Goal: Transaction & Acquisition: Purchase product/service

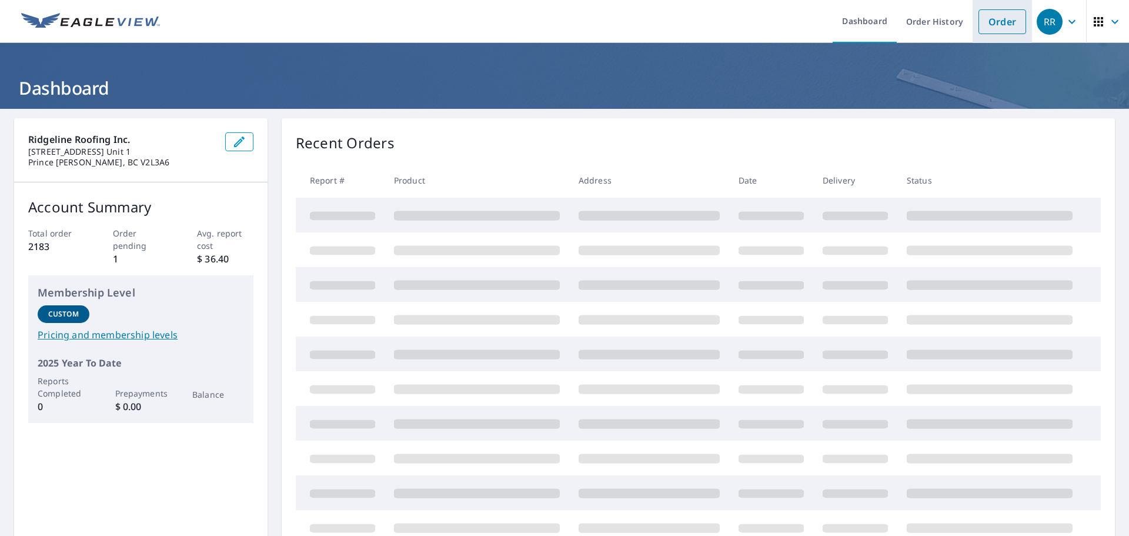
click at [1019, 26] on li "Order" at bounding box center [1002, 21] width 59 height 43
click at [983, 32] on link "Order" at bounding box center [1002, 21] width 48 height 25
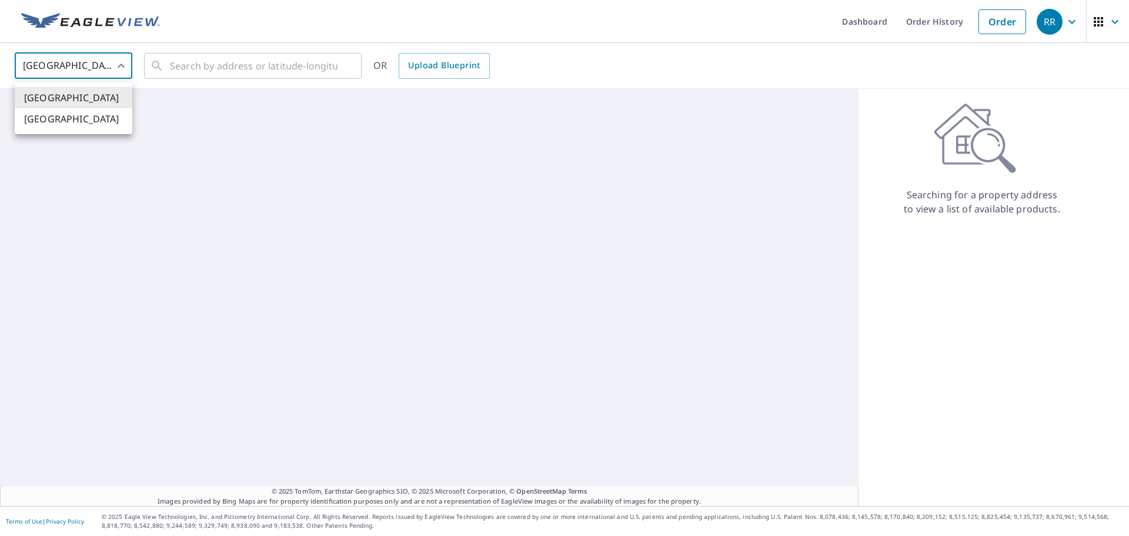
click at [65, 69] on body "RR RR Dashboard Order History Order RR [GEOGRAPHIC_DATA] [GEOGRAPHIC_DATA] ​ ​ …" at bounding box center [564, 268] width 1129 height 536
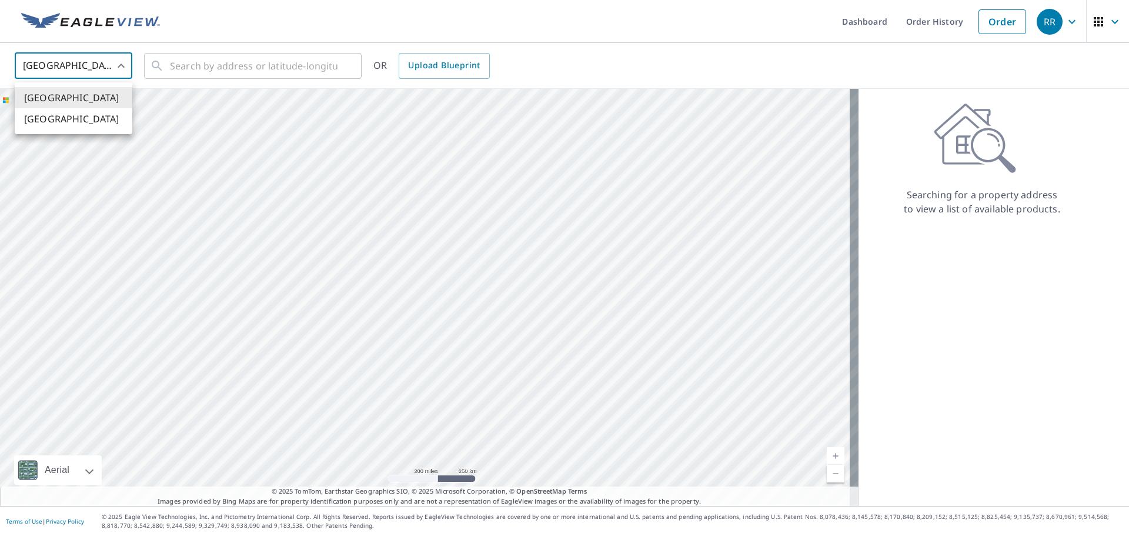
click at [74, 122] on li "[GEOGRAPHIC_DATA]" at bounding box center [74, 118] width 118 height 21
type input "CA"
click at [162, 65] on icon at bounding box center [157, 66] width 14 height 14
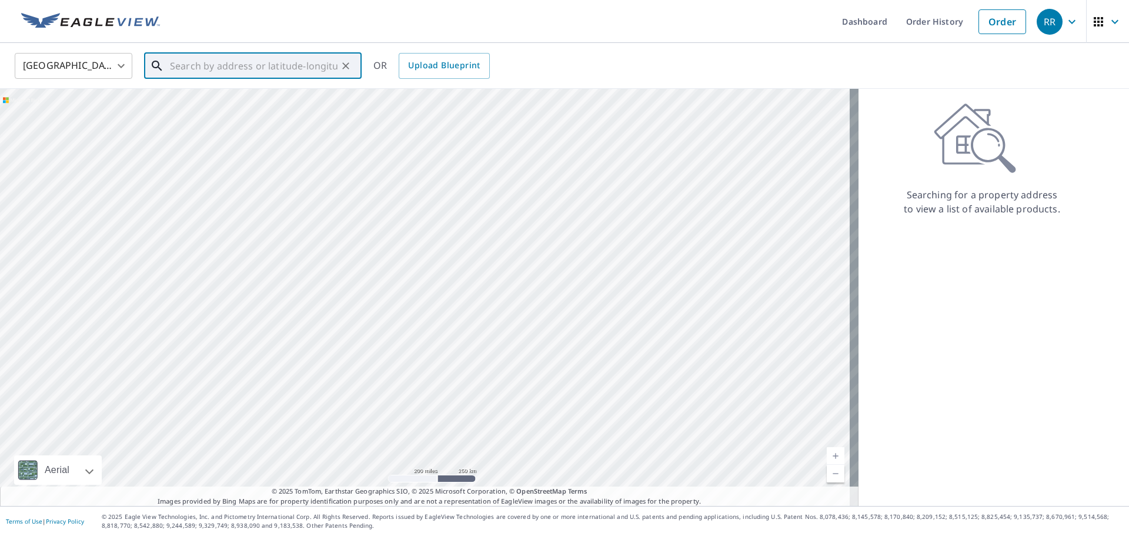
paste input "[STREET_ADDRESS]"
click at [215, 114] on li "[STREET_ADDRESS]" at bounding box center [253, 100] width 218 height 28
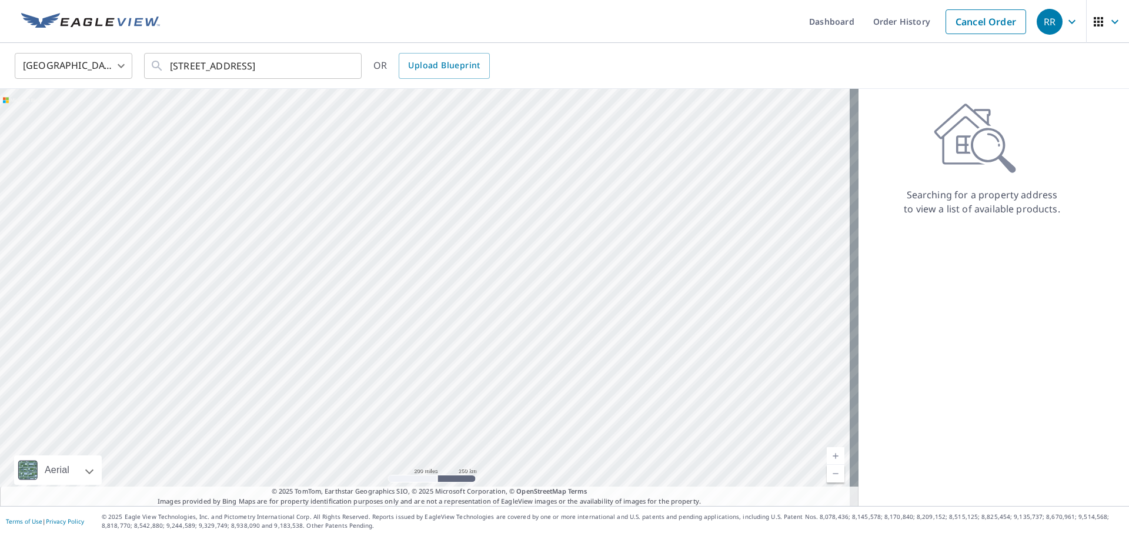
type input "[STREET_ADDRESS]"
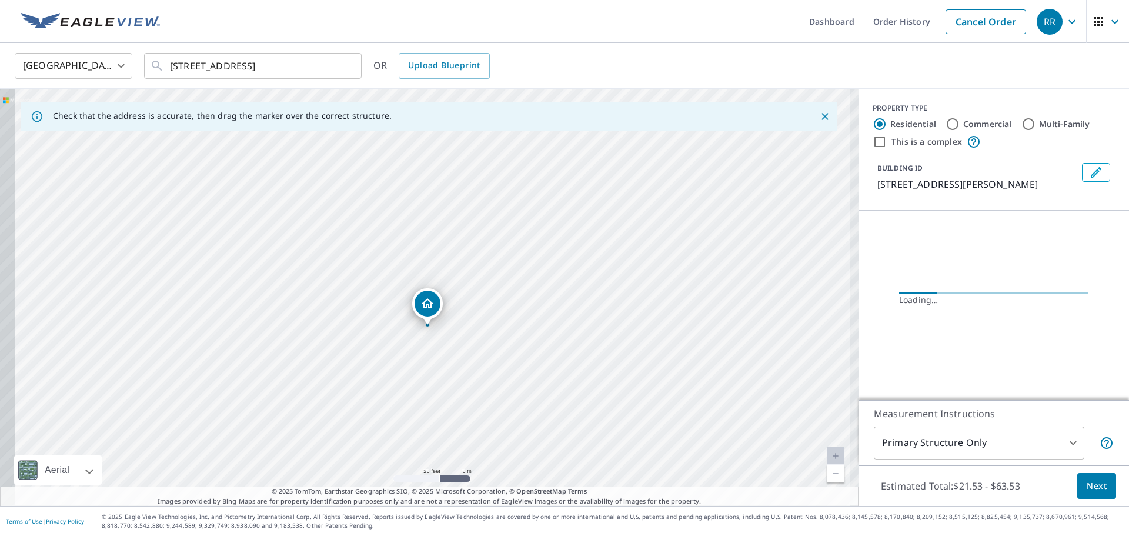
drag, startPoint x: 387, startPoint y: 350, endPoint x: 619, endPoint y: 350, distance: 232.3
click at [619, 350] on div "[STREET_ADDRESS]" at bounding box center [429, 297] width 859 height 417
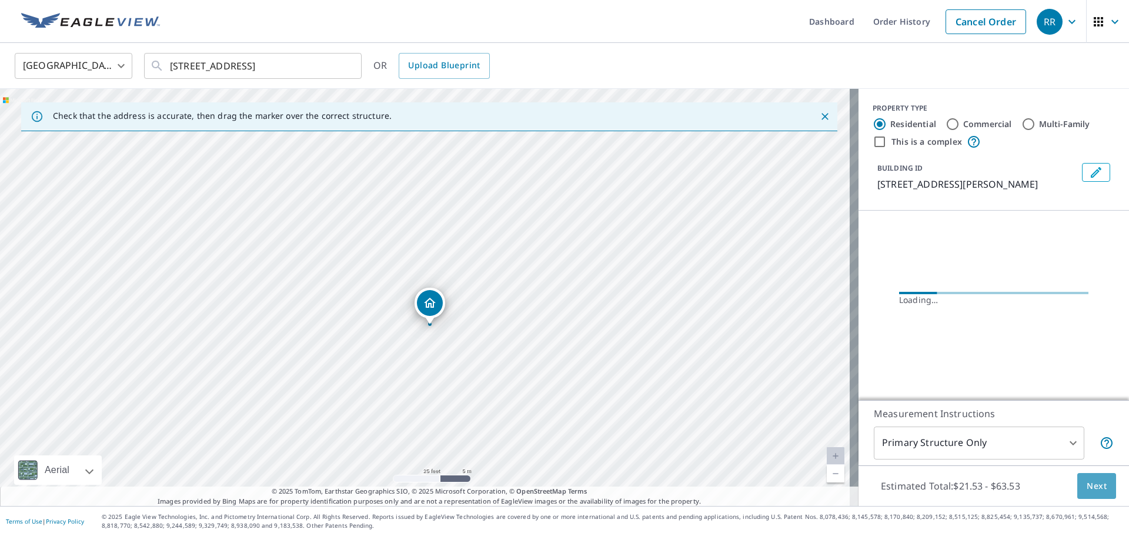
click at [1087, 490] on span "Next" at bounding box center [1097, 486] width 20 height 15
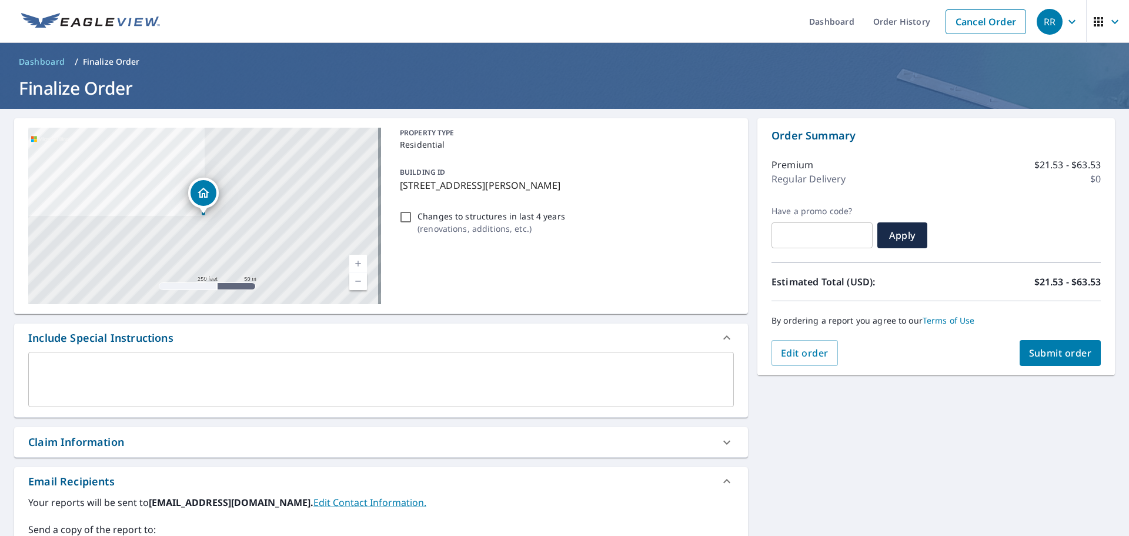
scroll to position [191, 0]
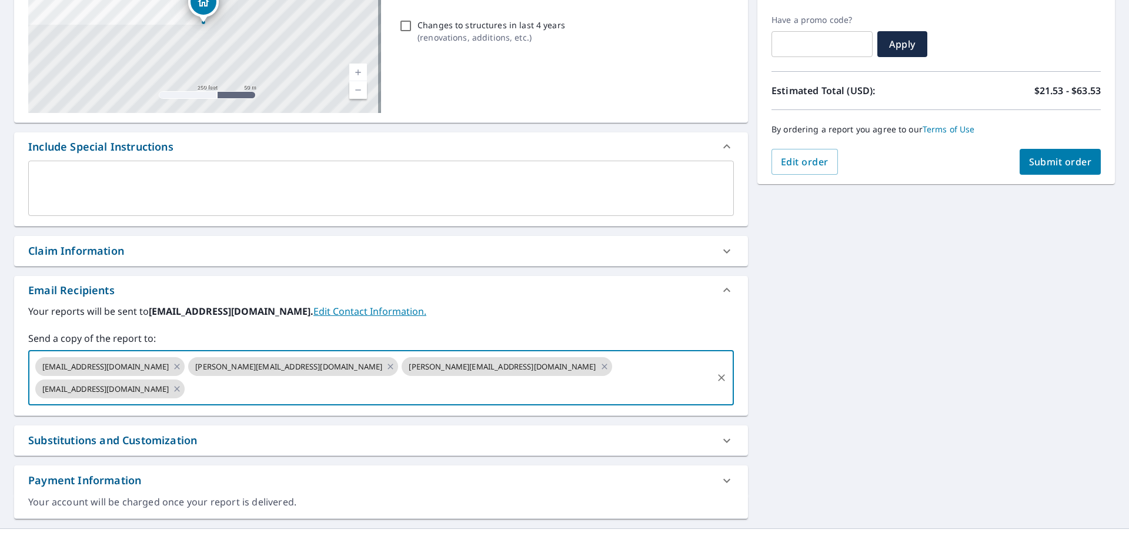
click at [489, 378] on input "text" at bounding box center [448, 389] width 525 height 22
type input "[EMAIL_ADDRESS][DOMAIN_NAME]"
click at [182, 382] on icon at bounding box center [176, 388] width 9 height 13
click at [600, 365] on icon at bounding box center [604, 366] width 9 height 13
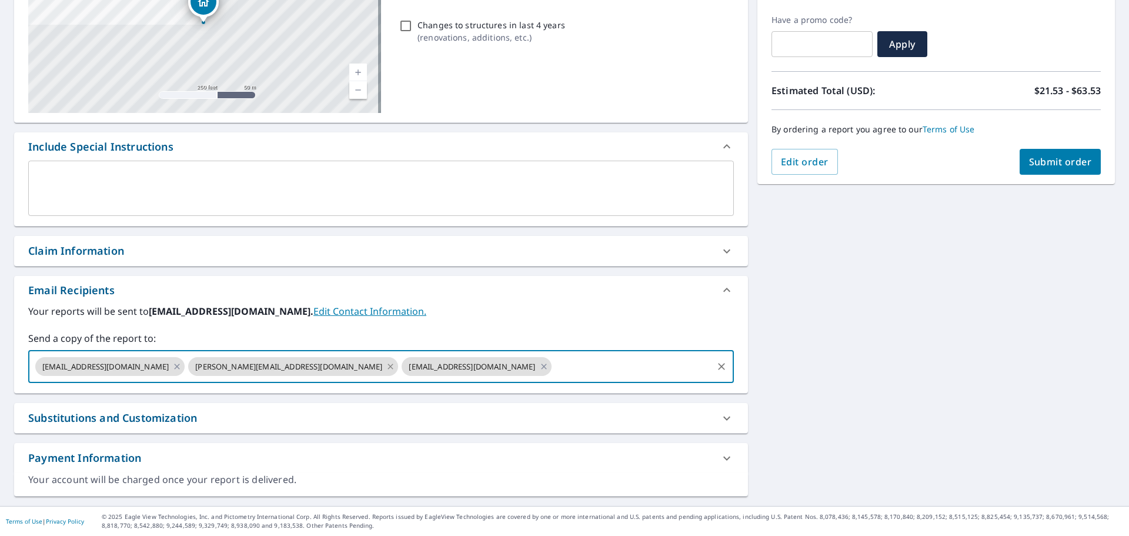
click at [386, 366] on icon at bounding box center [390, 366] width 9 height 13
click at [1062, 166] on span "Submit order" at bounding box center [1060, 161] width 63 height 13
checkbox input "true"
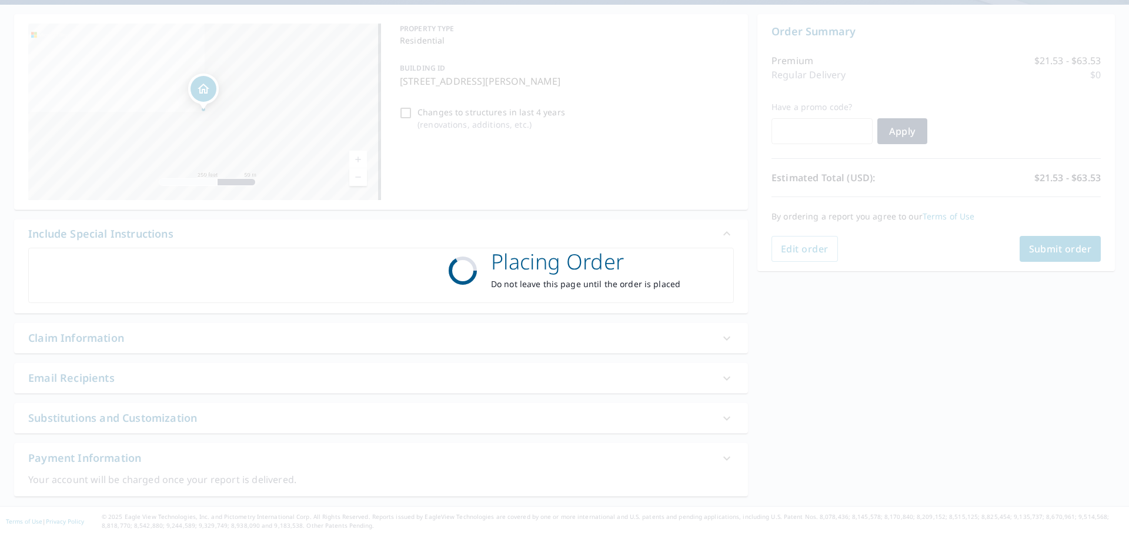
scroll to position [104, 0]
